Goal: Information Seeking & Learning: Learn about a topic

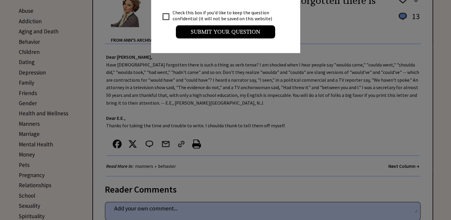
scroll to position [155, 0]
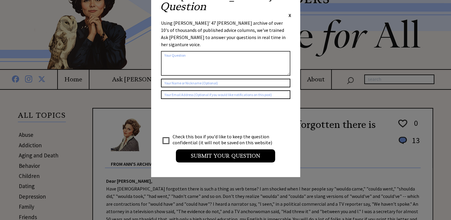
scroll to position [0, 0]
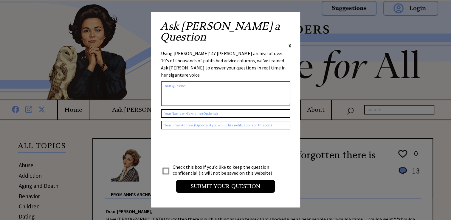
click at [291, 23] on div "Ask [PERSON_NAME] a Question X Using [PERSON_NAME]' 47 [PERSON_NAME] archive of…" at bounding box center [225, 110] width 149 height 196
click at [289, 43] on span "X" at bounding box center [290, 46] width 3 height 6
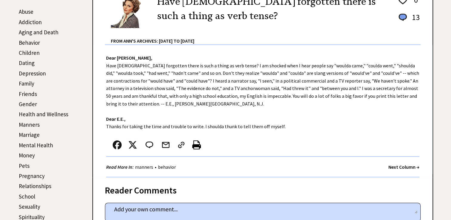
scroll to position [155, 0]
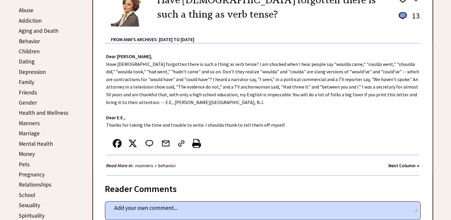
click at [26, 202] on link "Sexuality" at bounding box center [29, 205] width 21 height 7
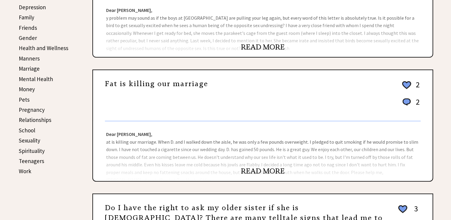
scroll to position [239, 0]
